Goal: Task Accomplishment & Management: Manage account settings

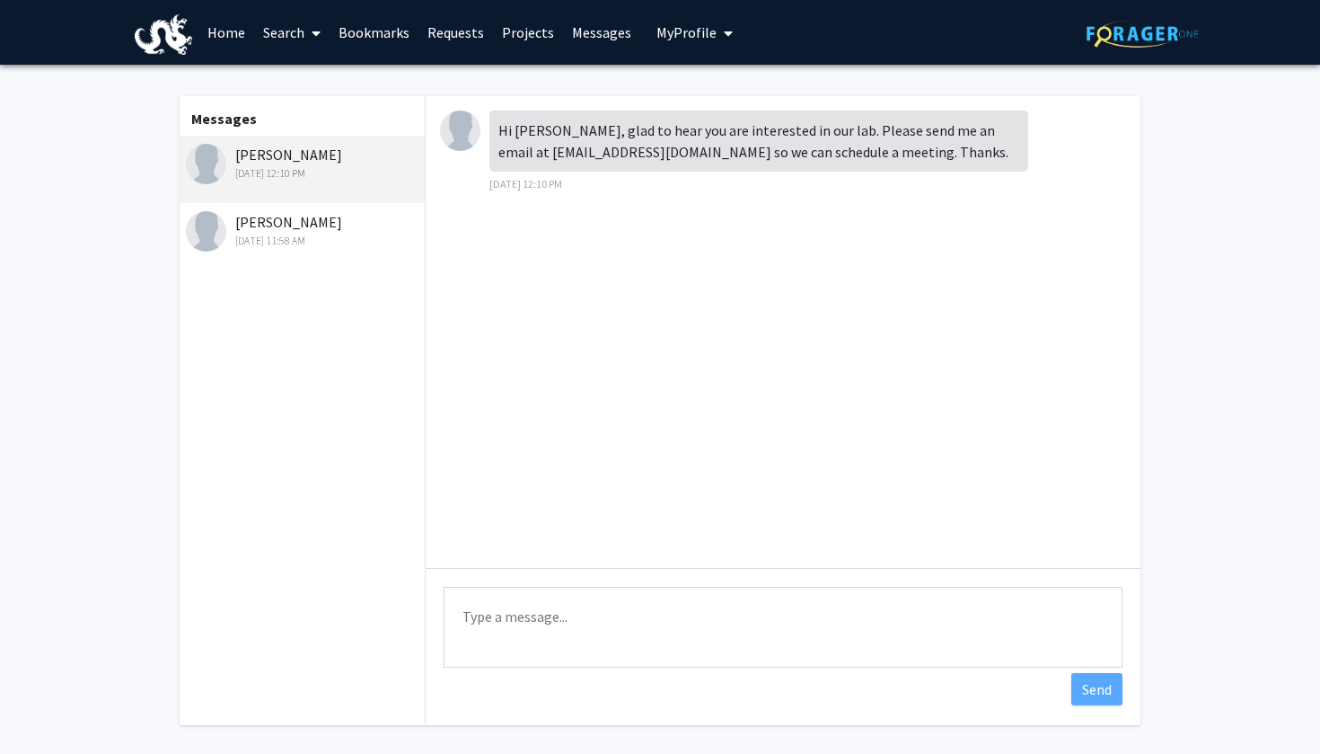
click at [472, 25] on link "Requests" at bounding box center [456, 32] width 75 height 63
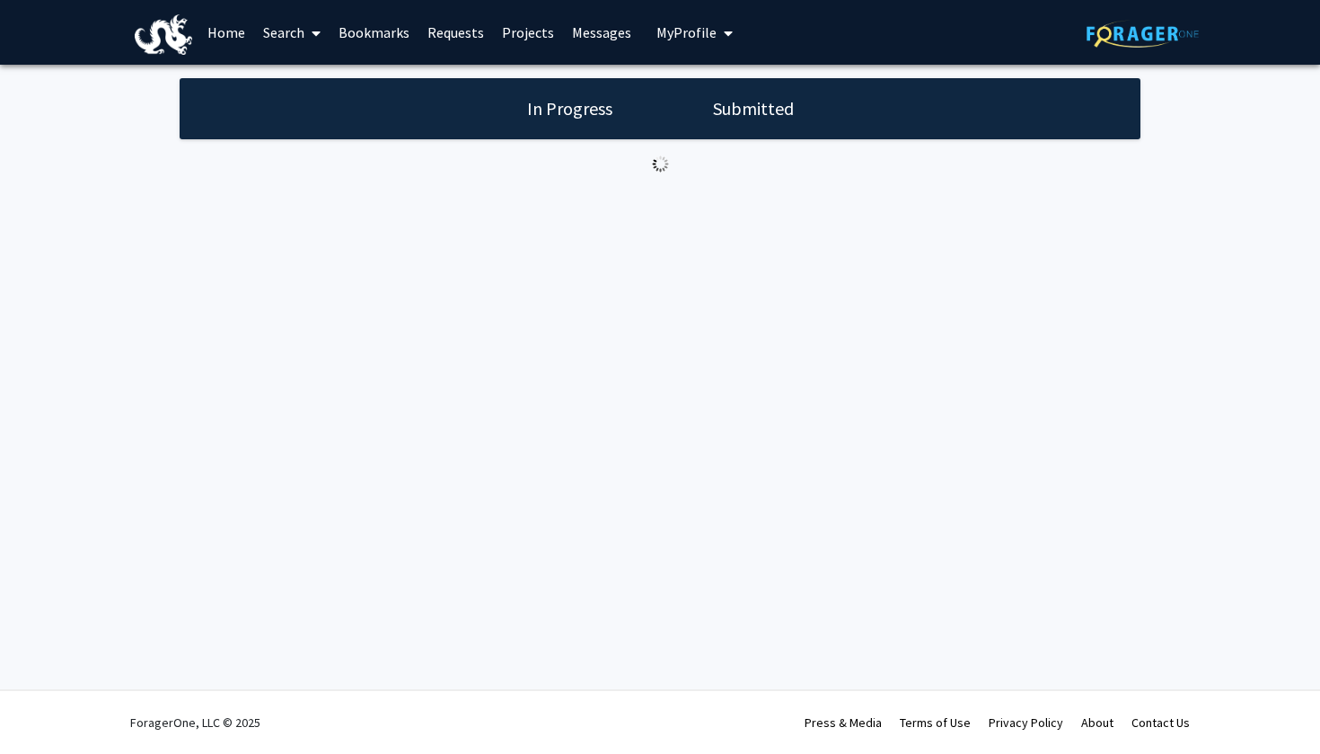
click at [367, 31] on link "Bookmarks" at bounding box center [374, 32] width 89 height 63
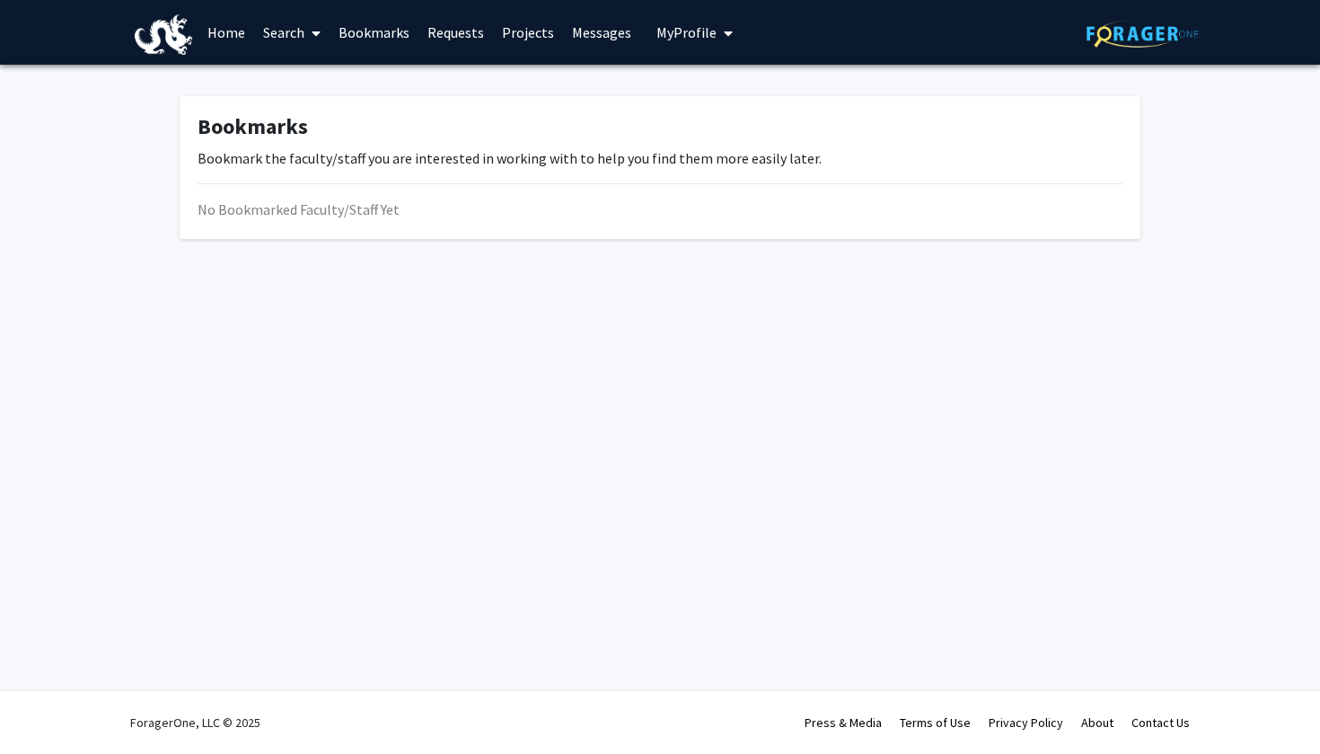
click at [280, 38] on link "Search" at bounding box center [291, 32] width 75 height 63
click at [321, 86] on span "Faculty/Staff" at bounding box center [320, 83] width 132 height 36
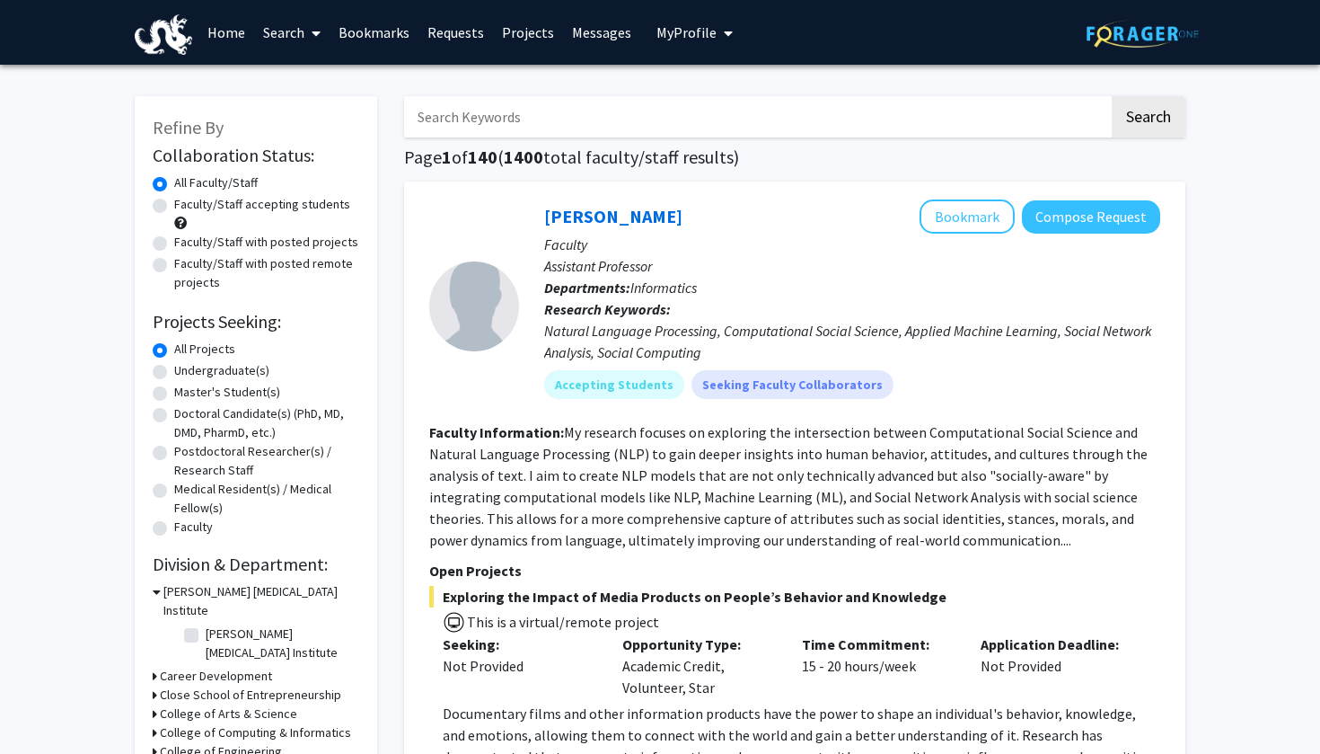
click at [524, 32] on link "Projects" at bounding box center [528, 32] width 70 height 63
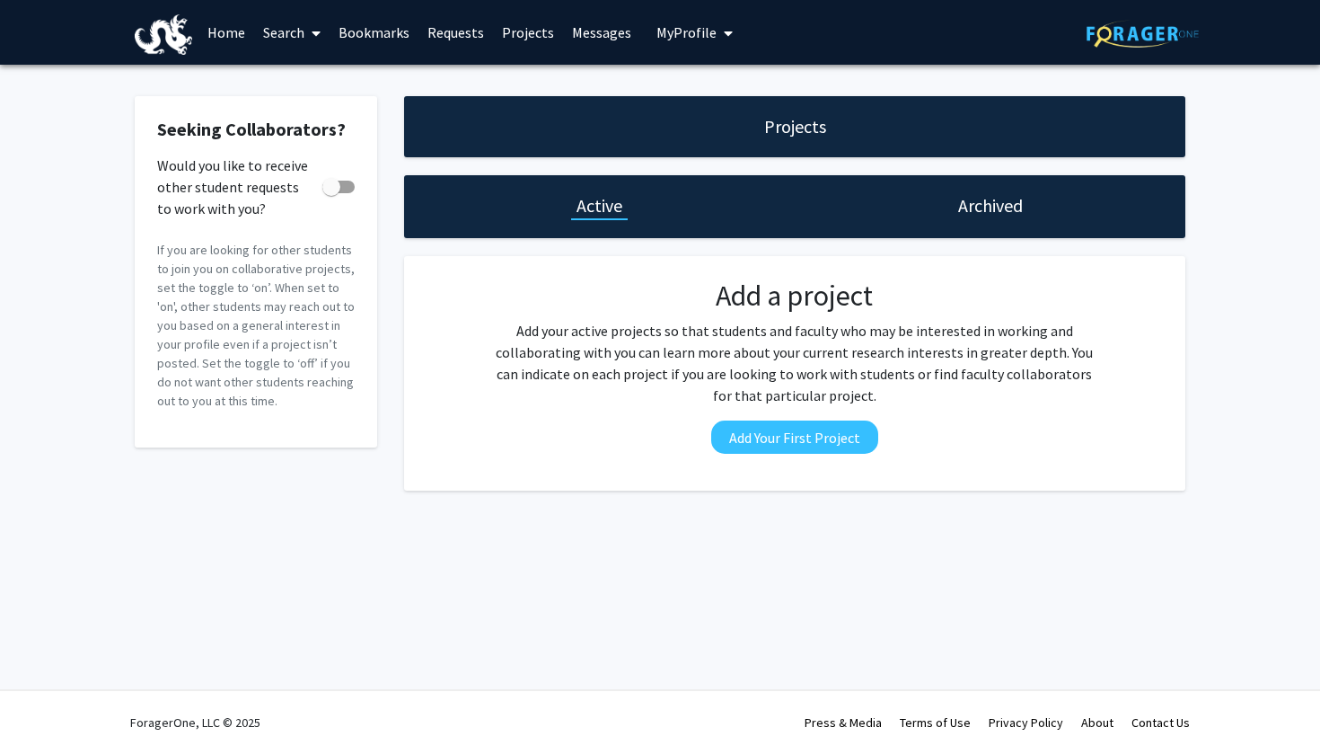
click at [353, 41] on link "Bookmarks" at bounding box center [374, 32] width 89 height 63
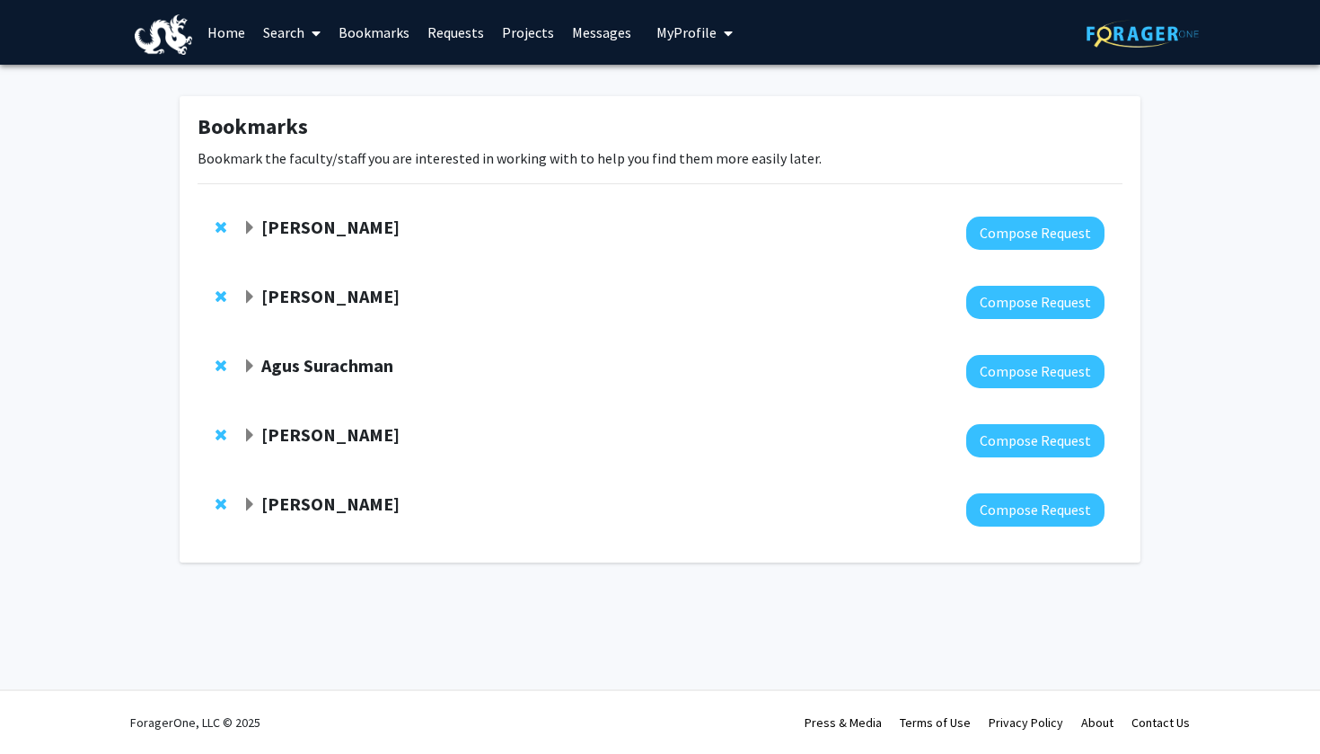
click at [277, 485] on div "[PERSON_NAME] He Compose Request" at bounding box center [660, 509] width 925 height 69
click at [279, 499] on strong "[PERSON_NAME]" at bounding box center [330, 503] width 138 height 22
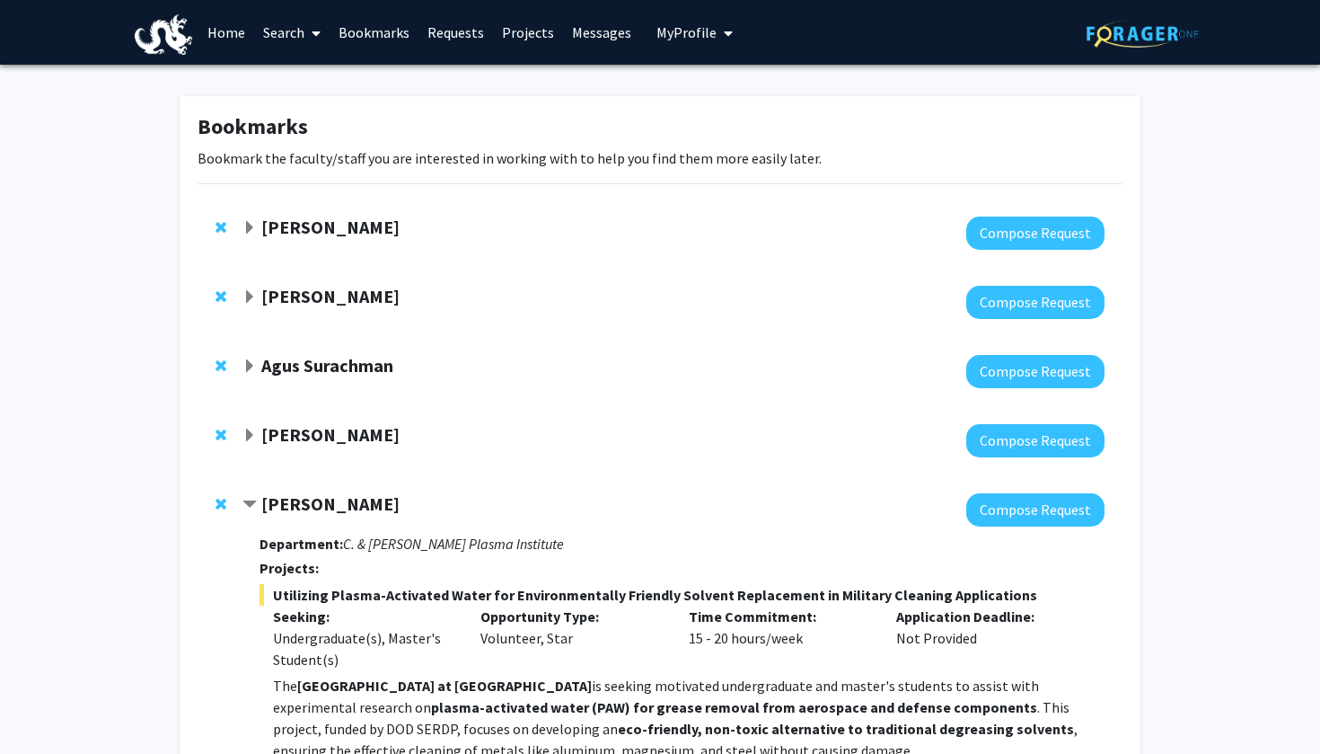
click at [228, 35] on link "Home" at bounding box center [227, 32] width 56 height 63
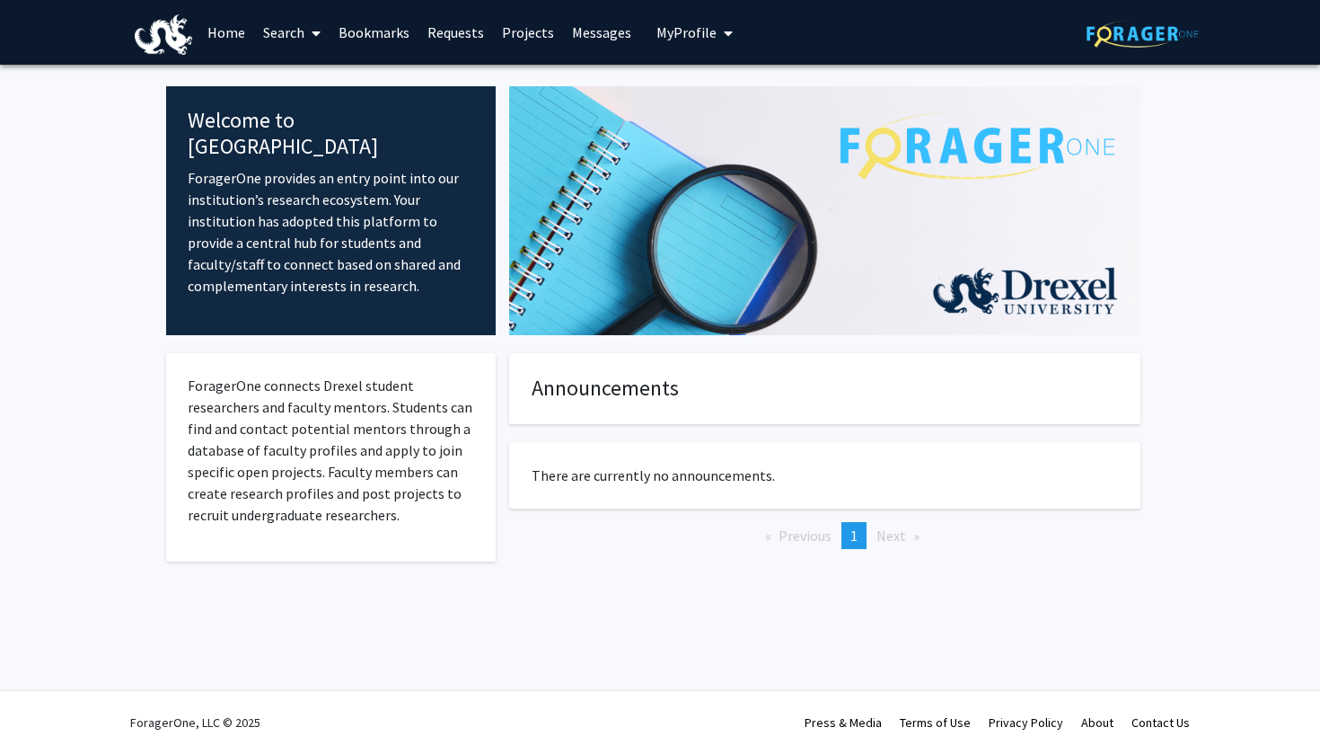
click at [287, 37] on link "Search" at bounding box center [291, 32] width 75 height 63
click at [313, 87] on span "Faculty/Staff" at bounding box center [320, 83] width 132 height 36
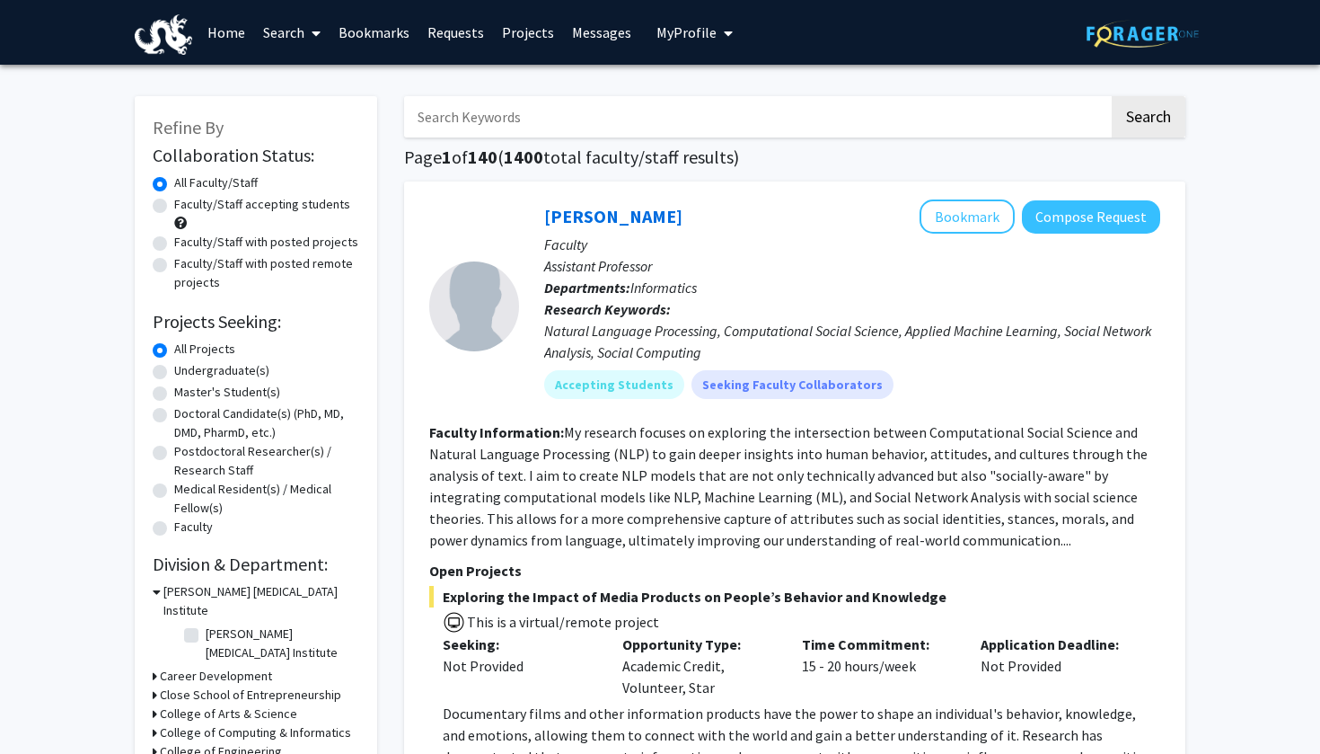
click at [694, 115] on input "Search Keywords" at bounding box center [756, 116] width 705 height 41
click at [1148, 119] on button "Search" at bounding box center [1149, 116] width 74 height 41
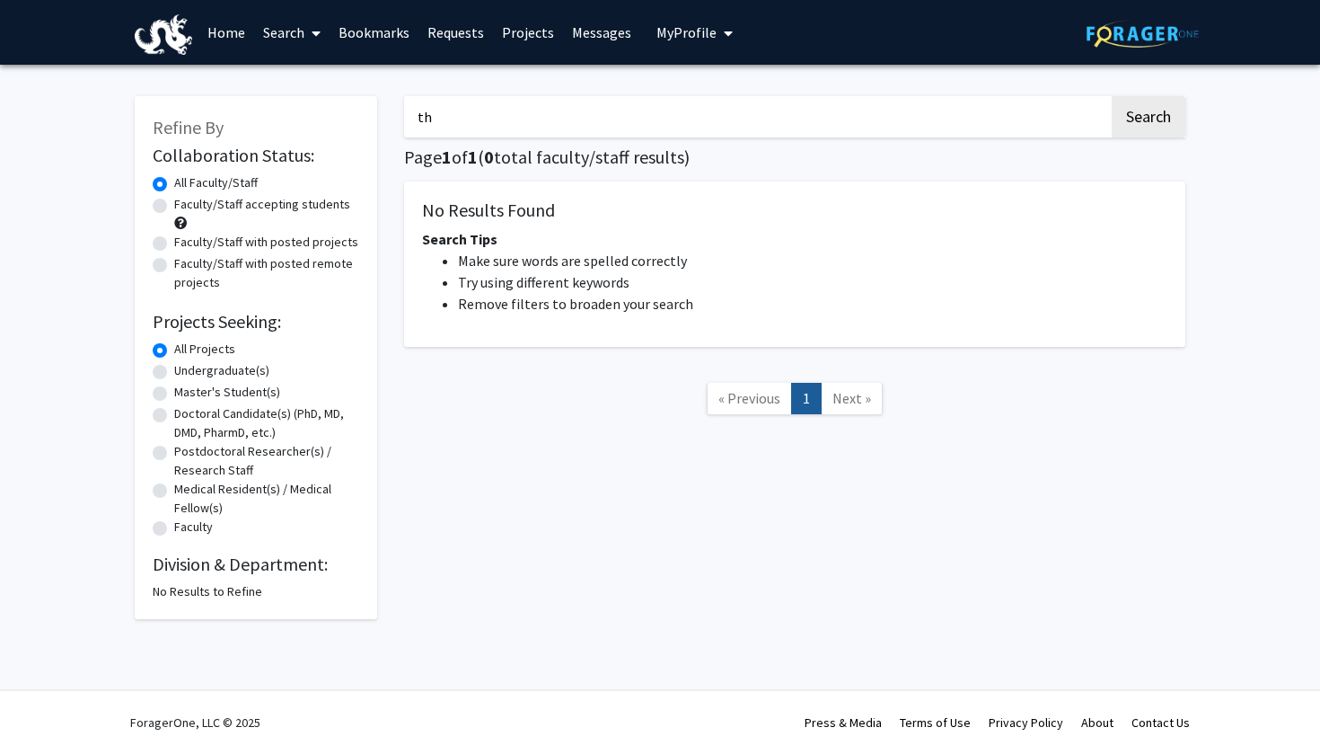
type input "t"
click at [383, 30] on link "Bookmarks" at bounding box center [374, 32] width 89 height 63
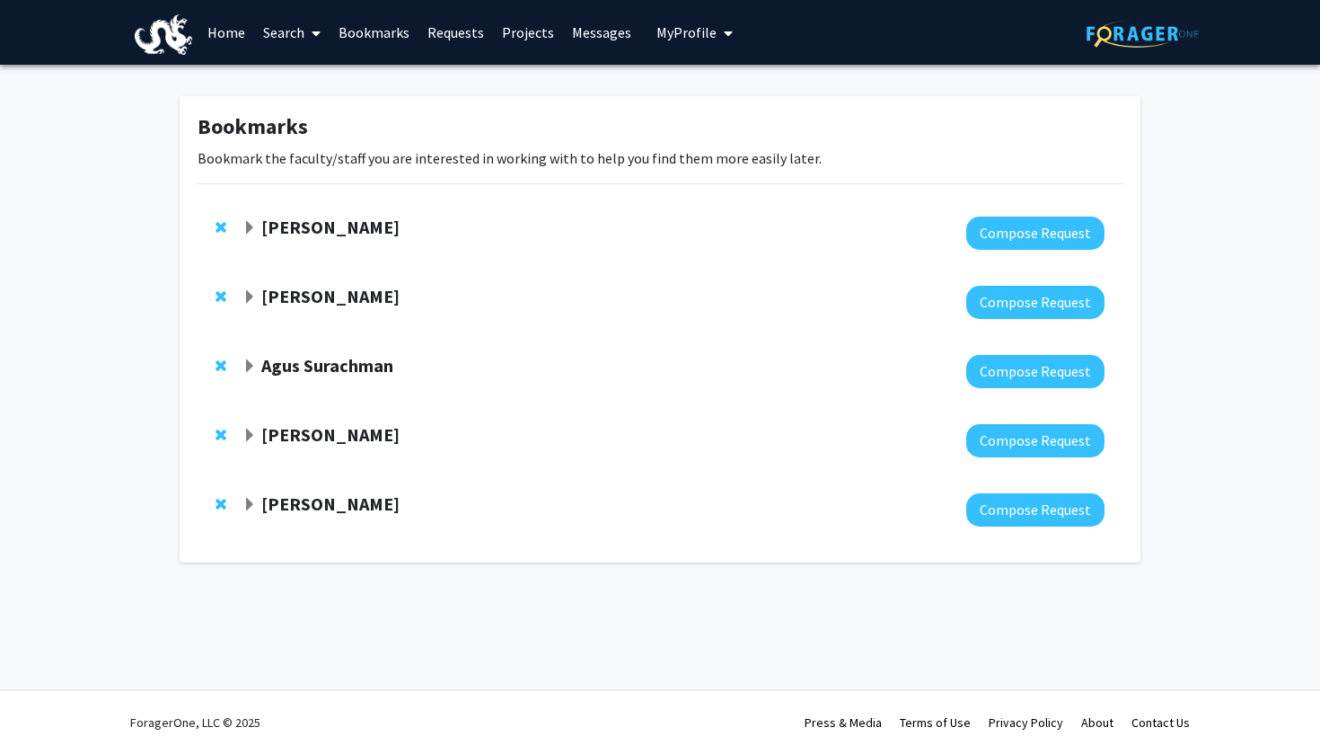
click at [345, 283] on div "Sharon Bassan Compose Request" at bounding box center [660, 302] width 925 height 69
click at [335, 302] on strong "[PERSON_NAME]" at bounding box center [330, 296] width 138 height 22
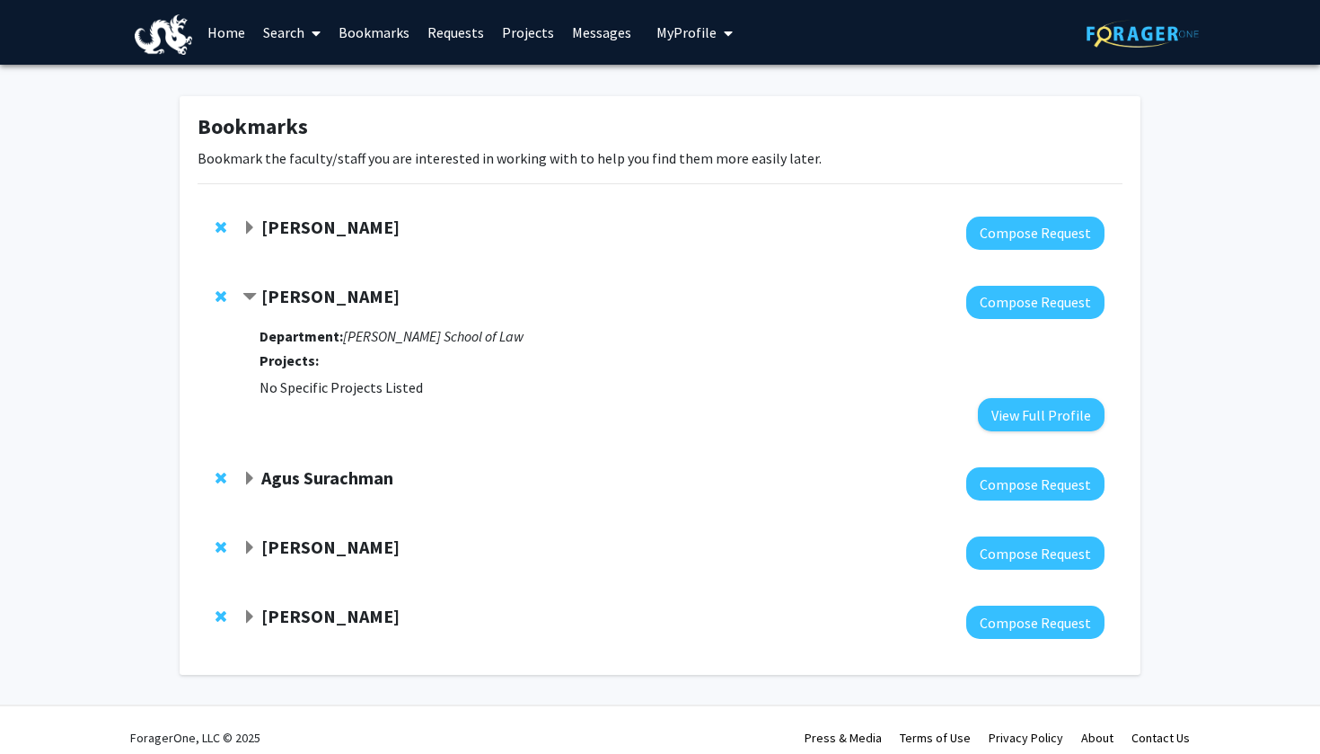
click at [335, 302] on strong "[PERSON_NAME]" at bounding box center [330, 296] width 138 height 22
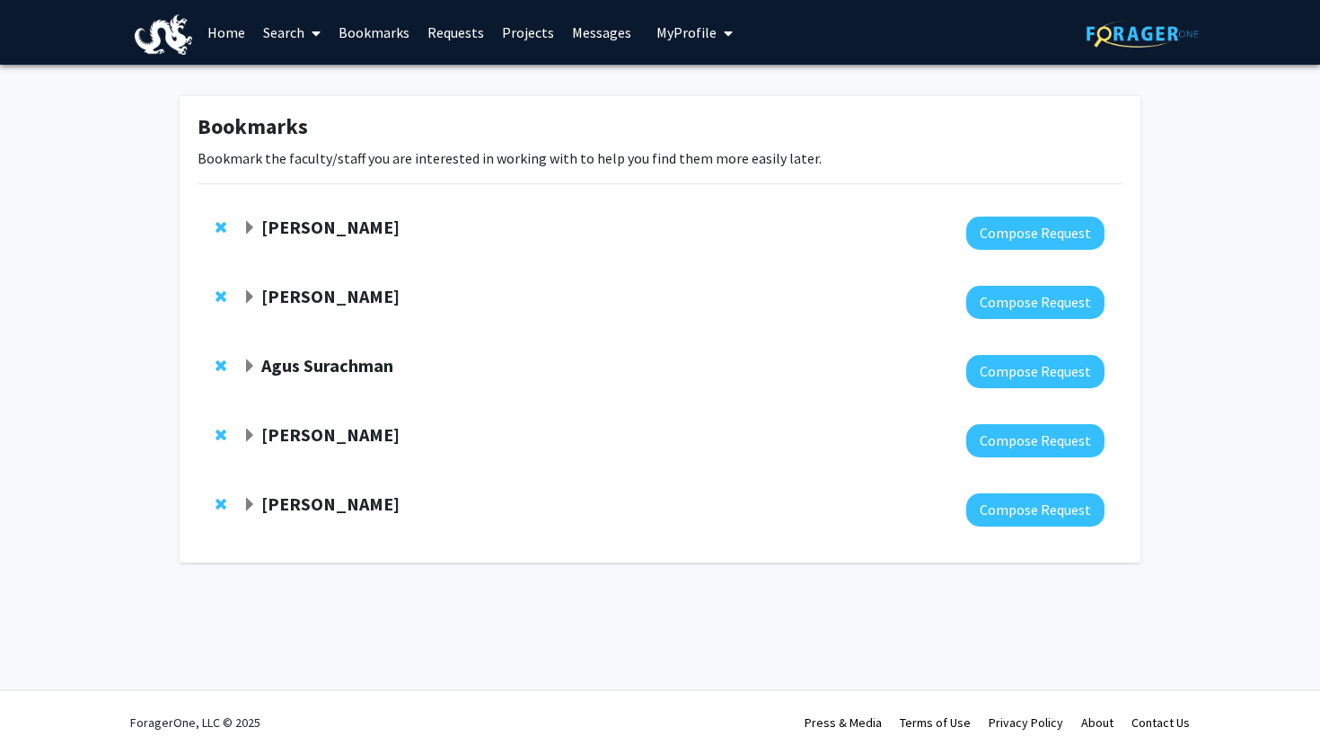
click at [295, 27] on link "Search" at bounding box center [291, 32] width 75 height 63
click at [305, 75] on span "Faculty/Staff" at bounding box center [320, 83] width 132 height 36
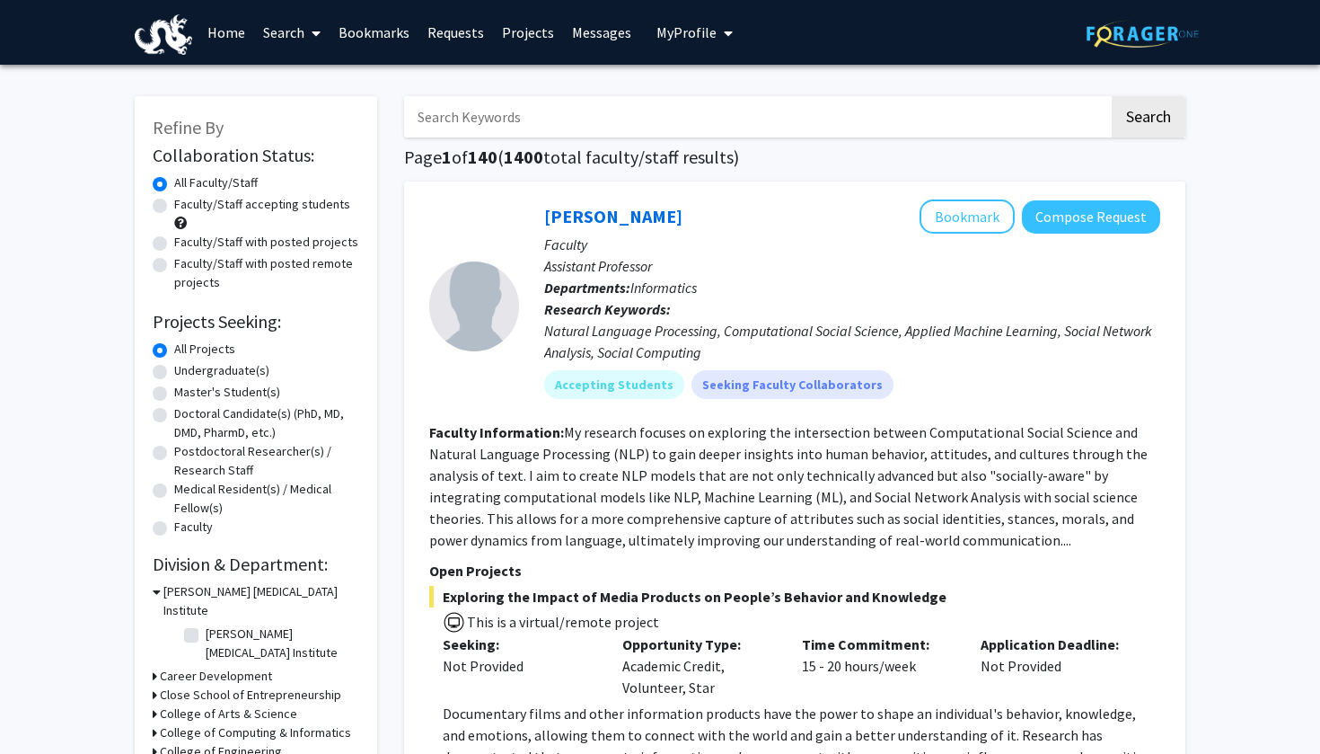
click at [460, 122] on input "Search Keywords" at bounding box center [756, 116] width 705 height 41
type input "sharon bassan"
click at [1175, 115] on button "Search" at bounding box center [1149, 116] width 74 height 41
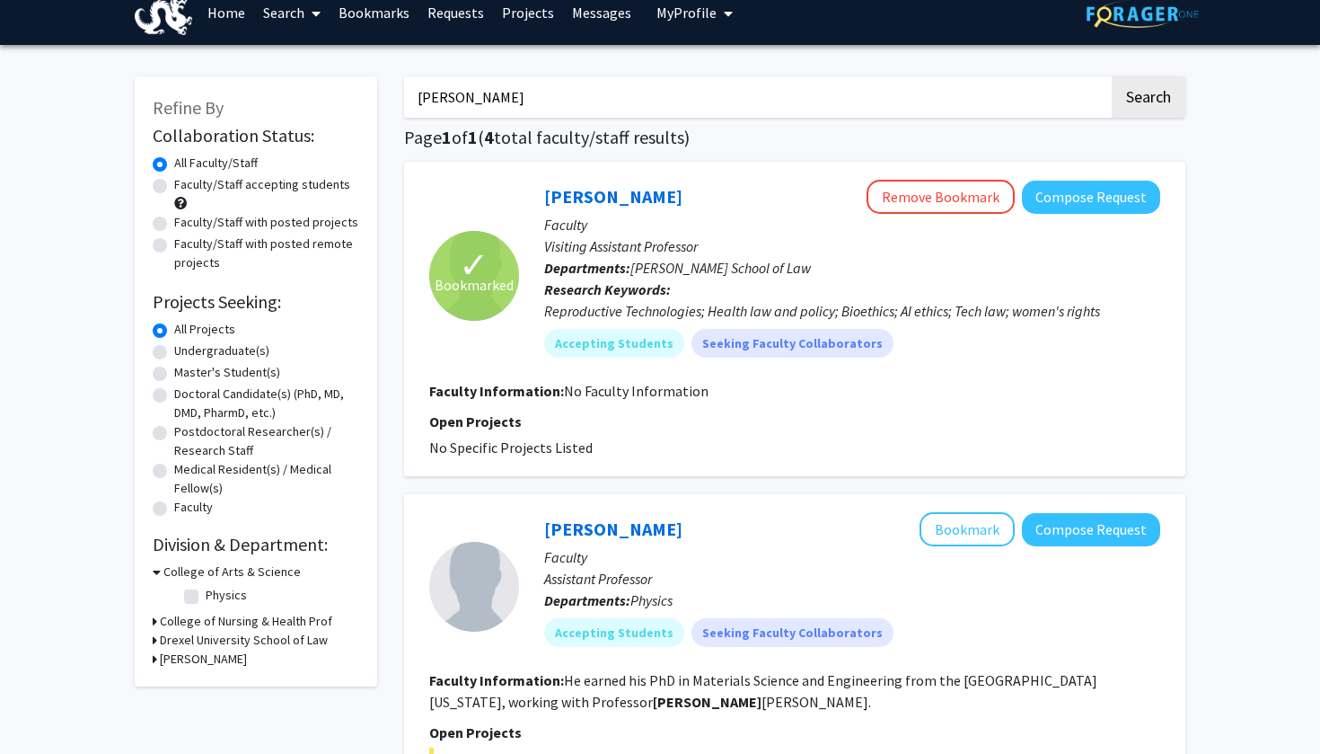
scroll to position [29, 0]
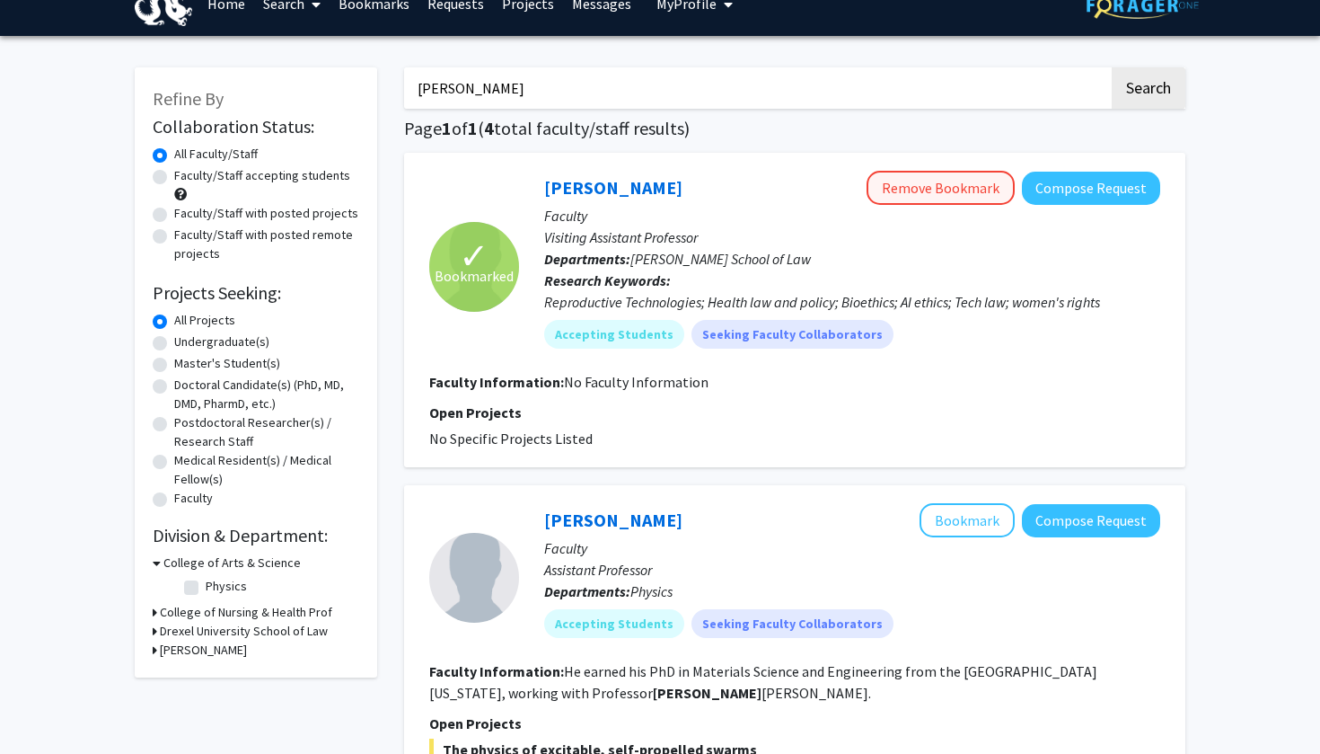
click at [951, 191] on button "Remove Bookmark" at bounding box center [941, 188] width 148 height 34
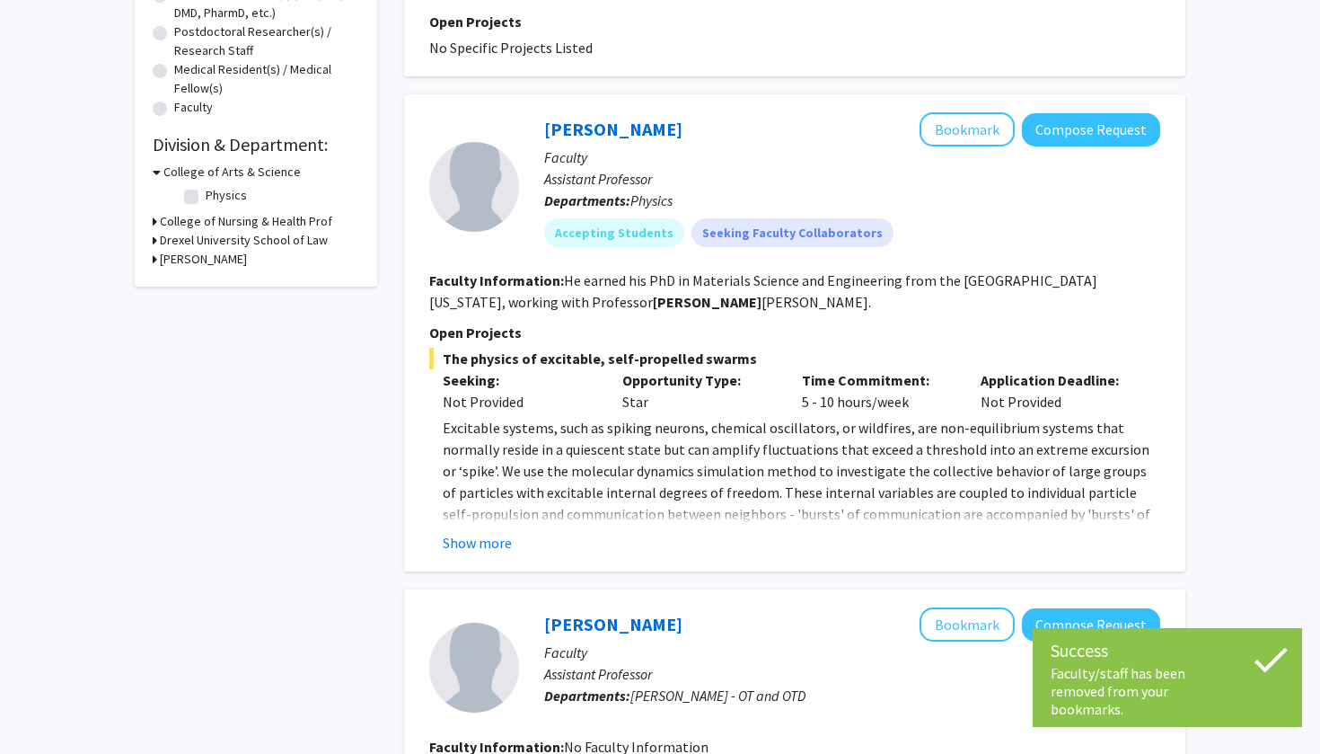
scroll to position [453, 0]
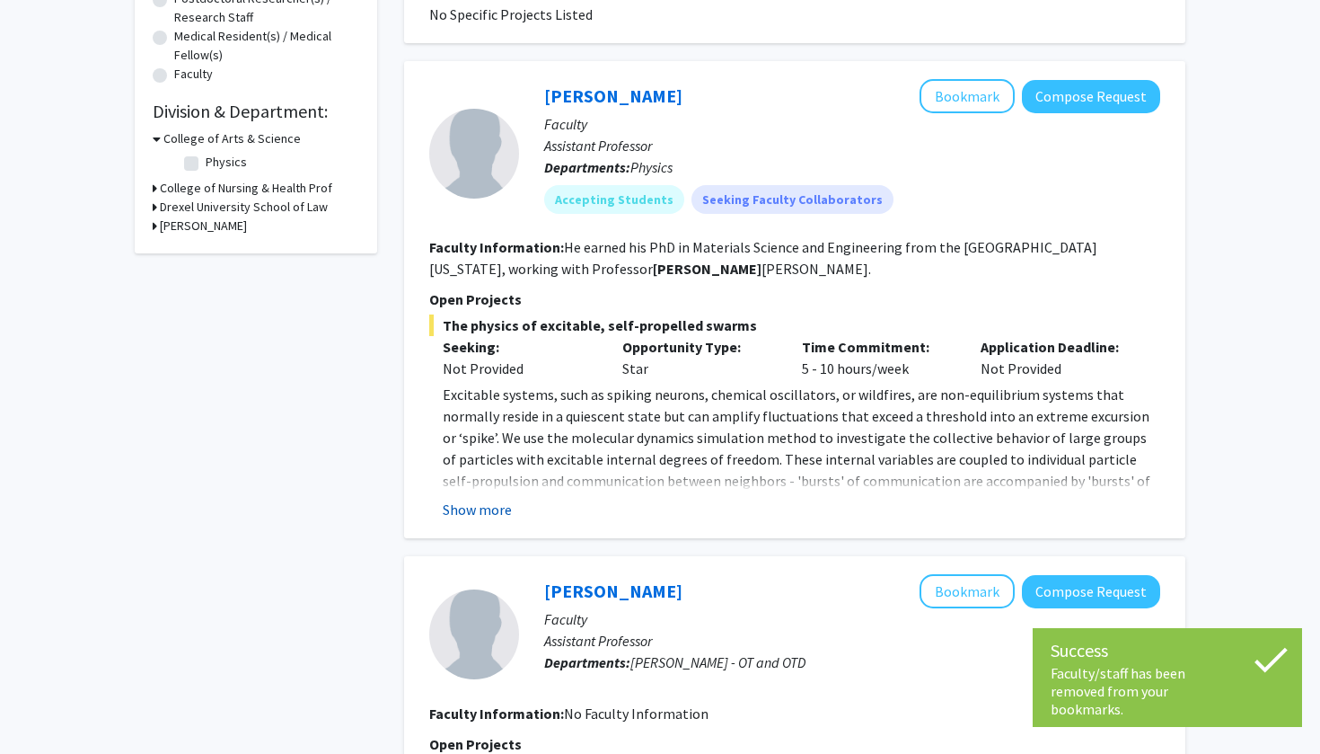
click at [478, 511] on button "Show more" at bounding box center [477, 510] width 69 height 22
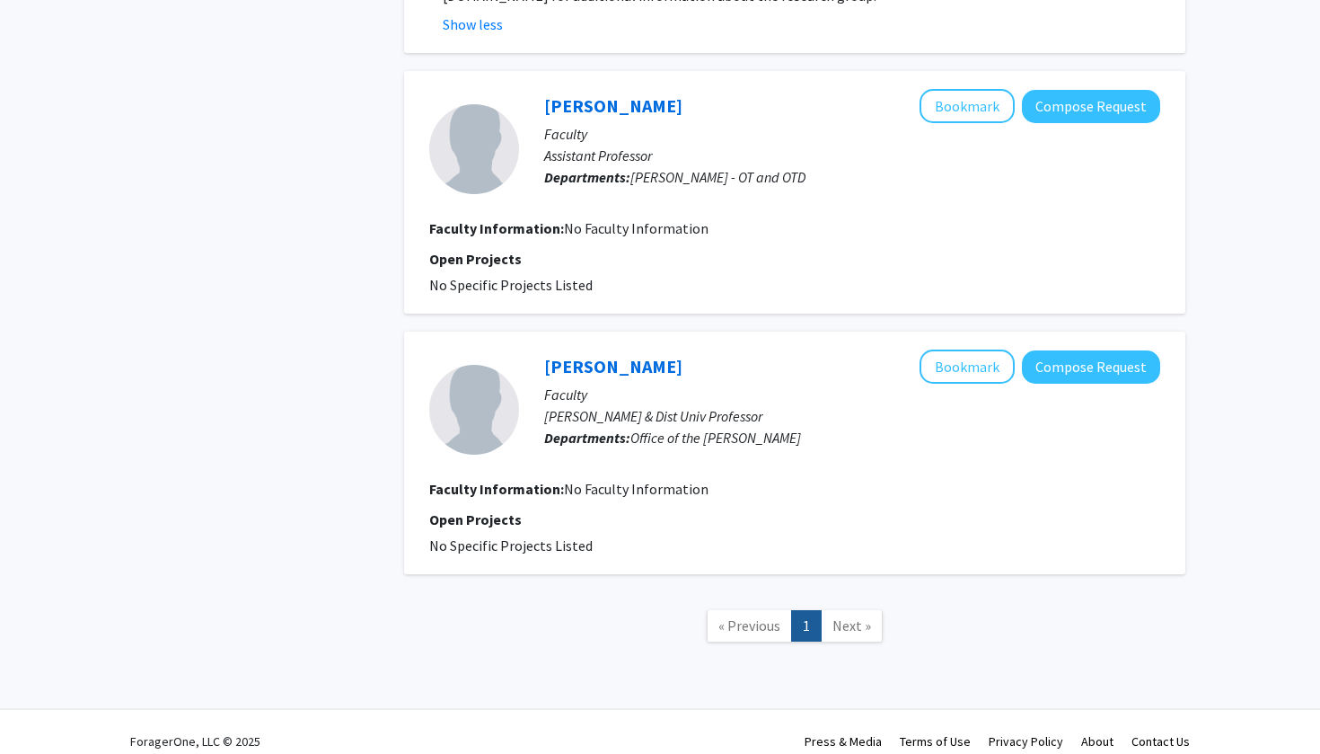
scroll to position [1260, 0]
click at [833, 617] on span "Next »" at bounding box center [852, 626] width 39 height 18
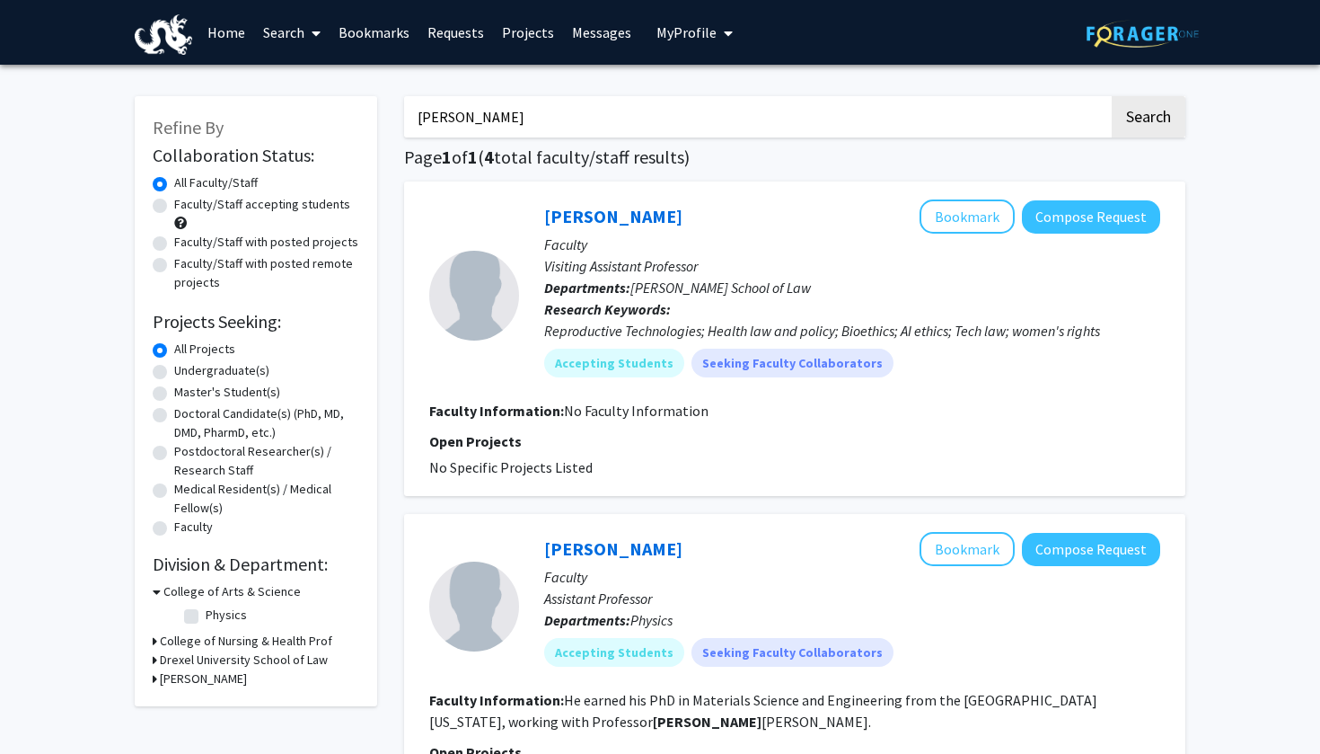
scroll to position [0, 0]
